Goal: Task Accomplishment & Management: Manage account settings

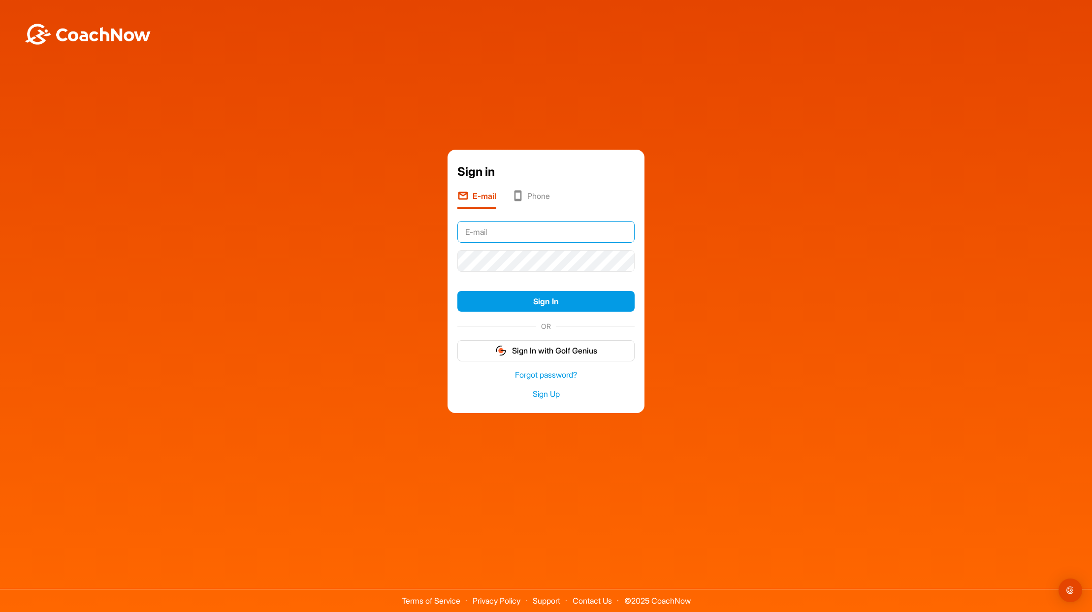
type input "[PERSON_NAME][EMAIL_ADDRESS][DOMAIN_NAME]"
click at [551, 303] on button "Sign In" at bounding box center [545, 301] width 177 height 21
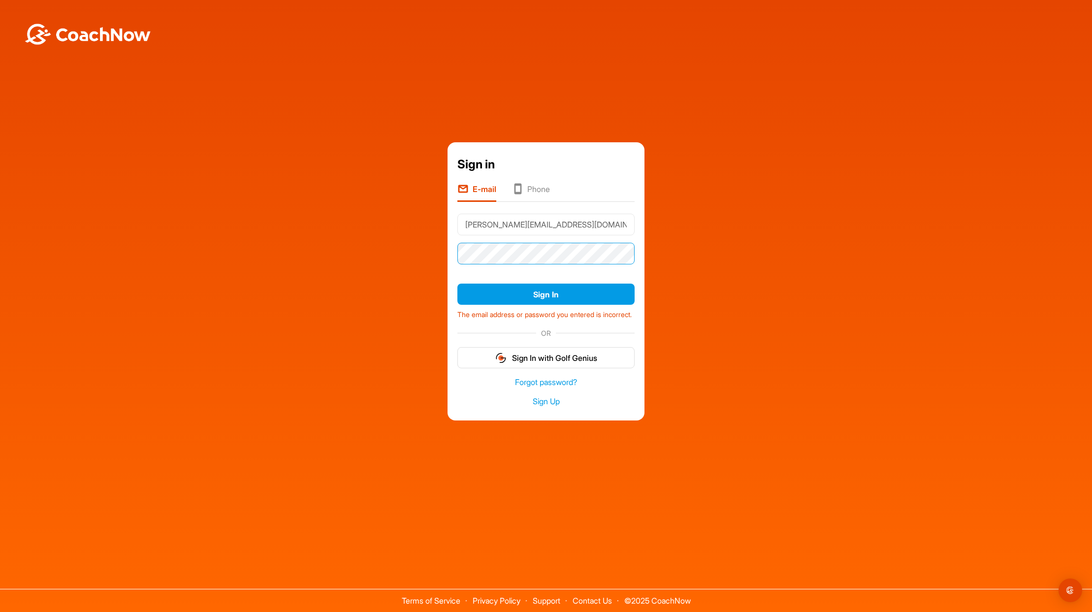
click at [456, 243] on div "Sign in E-mail Phone [PERSON_NAME][EMAIL_ADDRESS][DOMAIN_NAME] Sign In The emai…" at bounding box center [546, 281] width 197 height 278
click at [556, 293] on button "Sign In" at bounding box center [545, 294] width 177 height 21
click at [605, 163] on div "Sign in" at bounding box center [545, 165] width 177 height 18
click at [561, 388] on link "Forgot password?" at bounding box center [545, 382] width 177 height 11
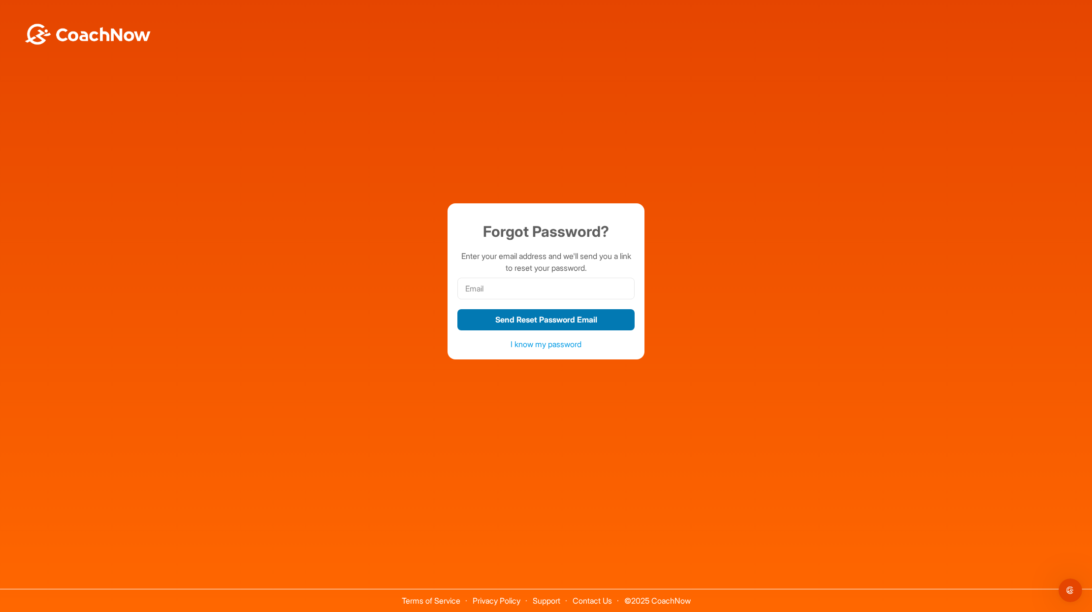
click at [546, 322] on button "Send Reset Password Email" at bounding box center [545, 319] width 177 height 21
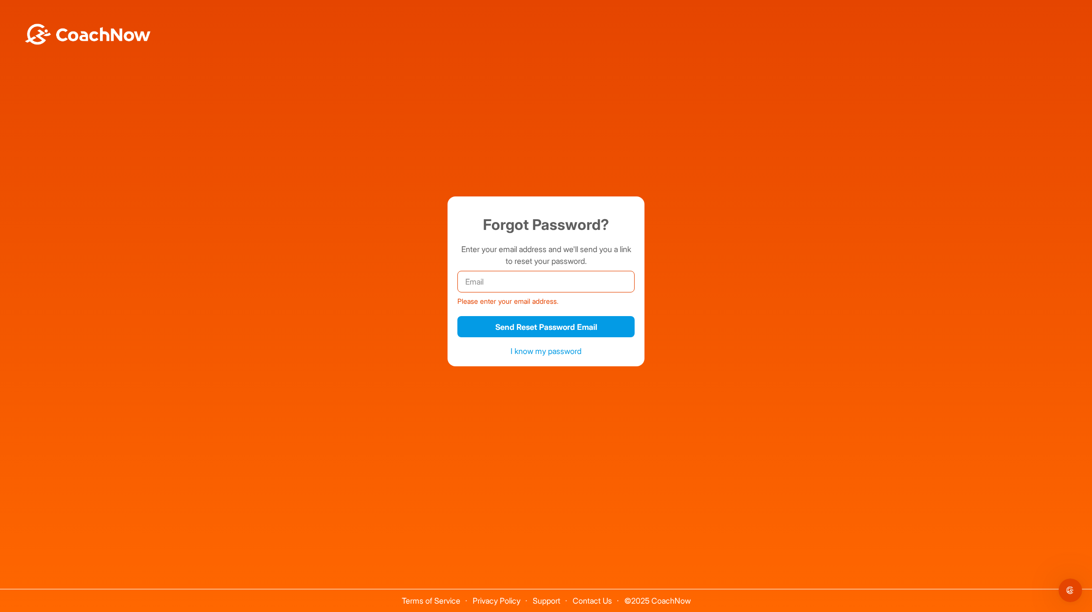
click at [541, 283] on input "email" at bounding box center [545, 282] width 177 height 22
type input "[PERSON_NAME][EMAIL_ADDRESS][DOMAIN_NAME]"
click at [587, 325] on button "Send Reset Password Email" at bounding box center [545, 326] width 177 height 21
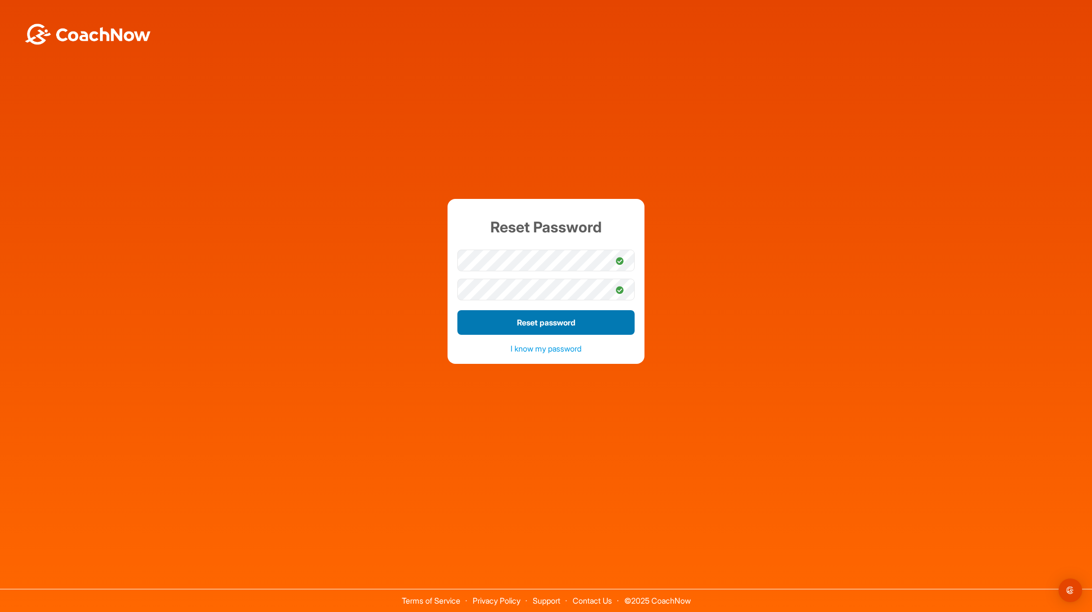
click at [550, 317] on button "Reset password" at bounding box center [545, 322] width 177 height 25
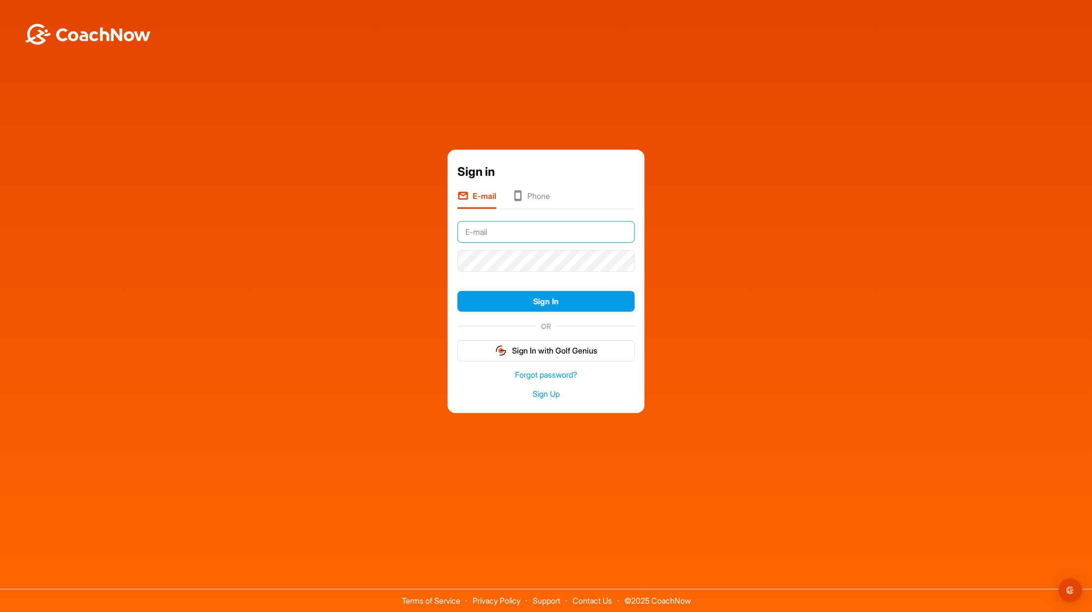
type input "[PERSON_NAME][EMAIL_ADDRESS][DOMAIN_NAME]"
click at [544, 302] on button "Sign In" at bounding box center [545, 301] width 177 height 21
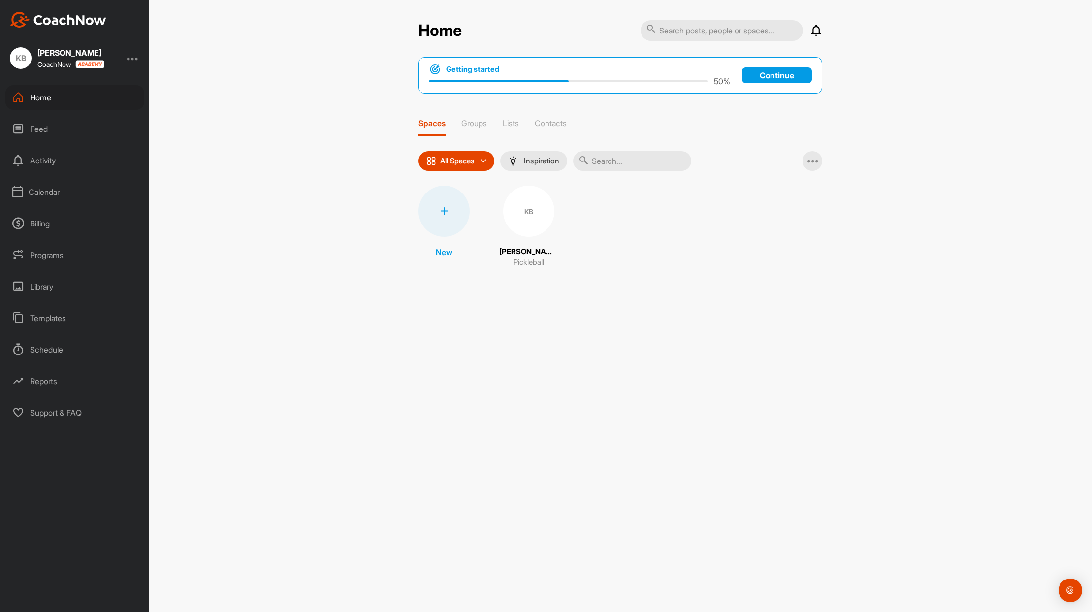
click at [781, 77] on p "Continue" at bounding box center [777, 75] width 70 height 16
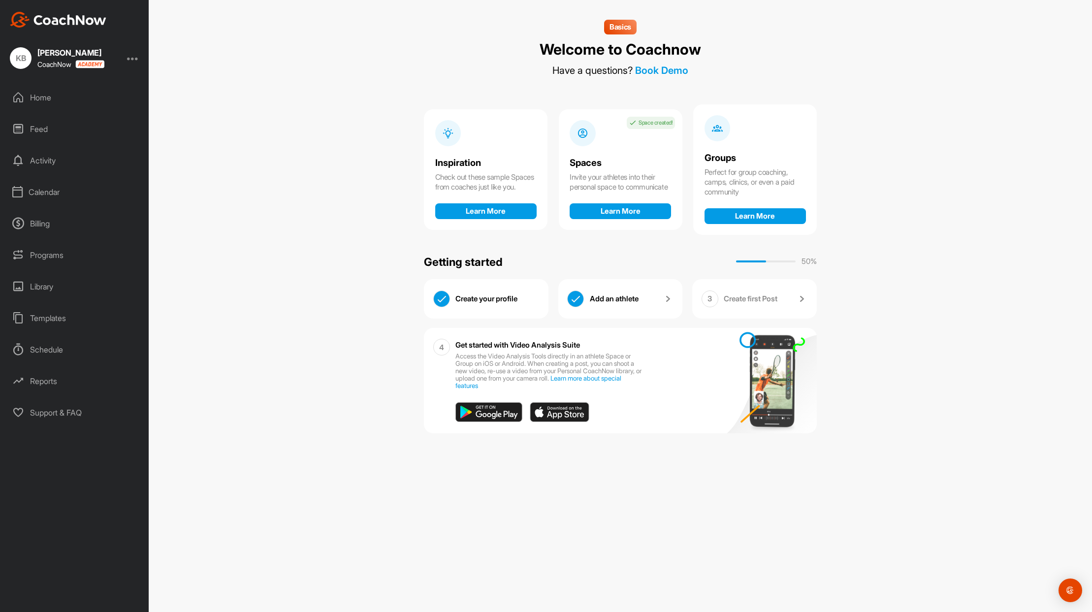
click at [463, 301] on div "Create your profile" at bounding box center [498, 299] width 84 height 17
click at [500, 301] on div "Create your profile" at bounding box center [498, 299] width 84 height 17
click at [501, 305] on div "Create your profile" at bounding box center [498, 299] width 84 height 17
click at [443, 298] on img at bounding box center [442, 299] width 16 height 16
